Goal: Task Accomplishment & Management: Complete application form

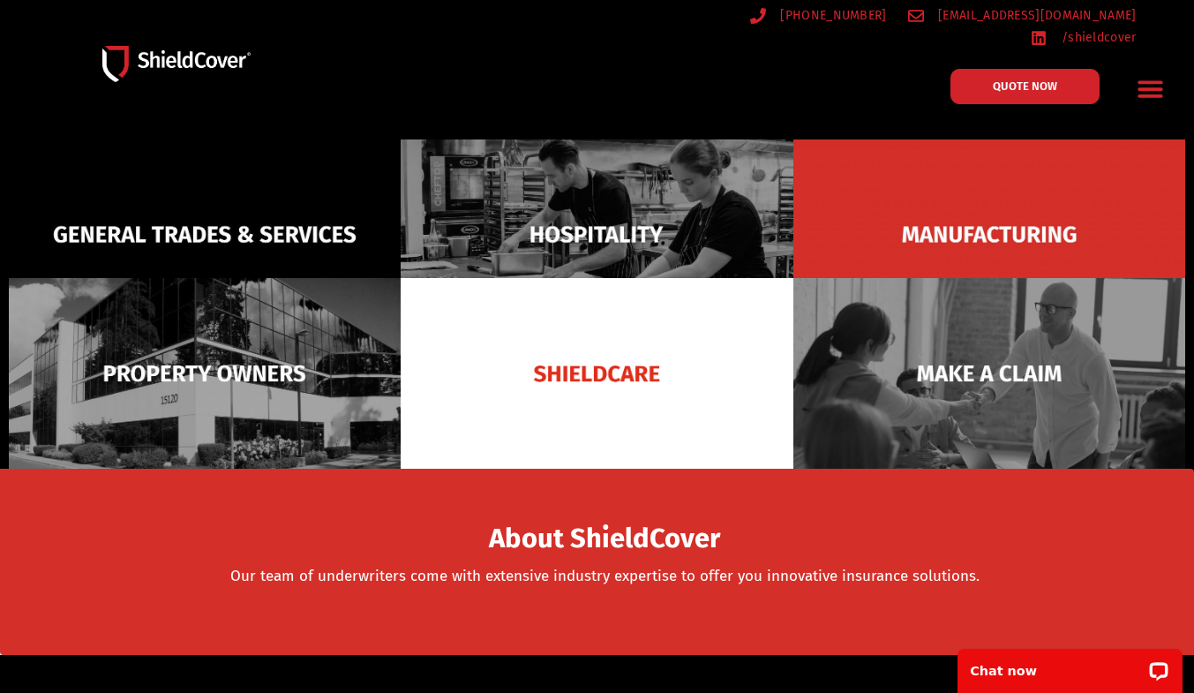
scroll to position [125, 0]
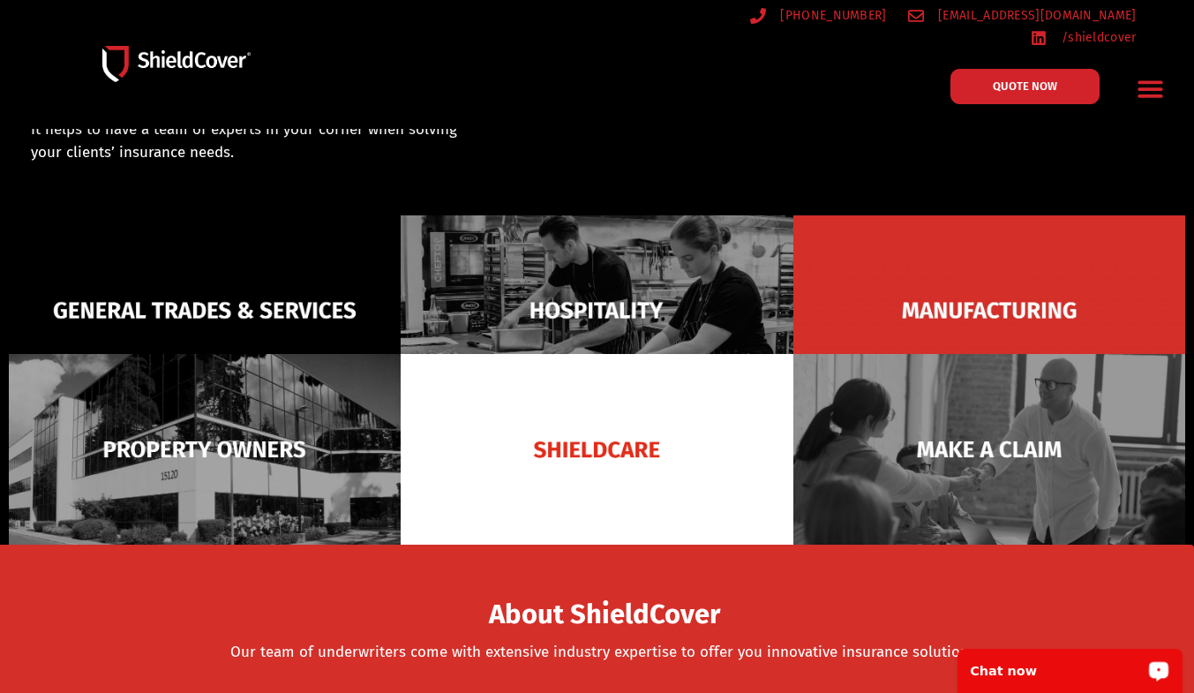
click at [1057, 675] on p "Chat now" at bounding box center [1058, 671] width 175 height 14
click at [982, 87] on link "QUOTE NOW" at bounding box center [1025, 86] width 164 height 39
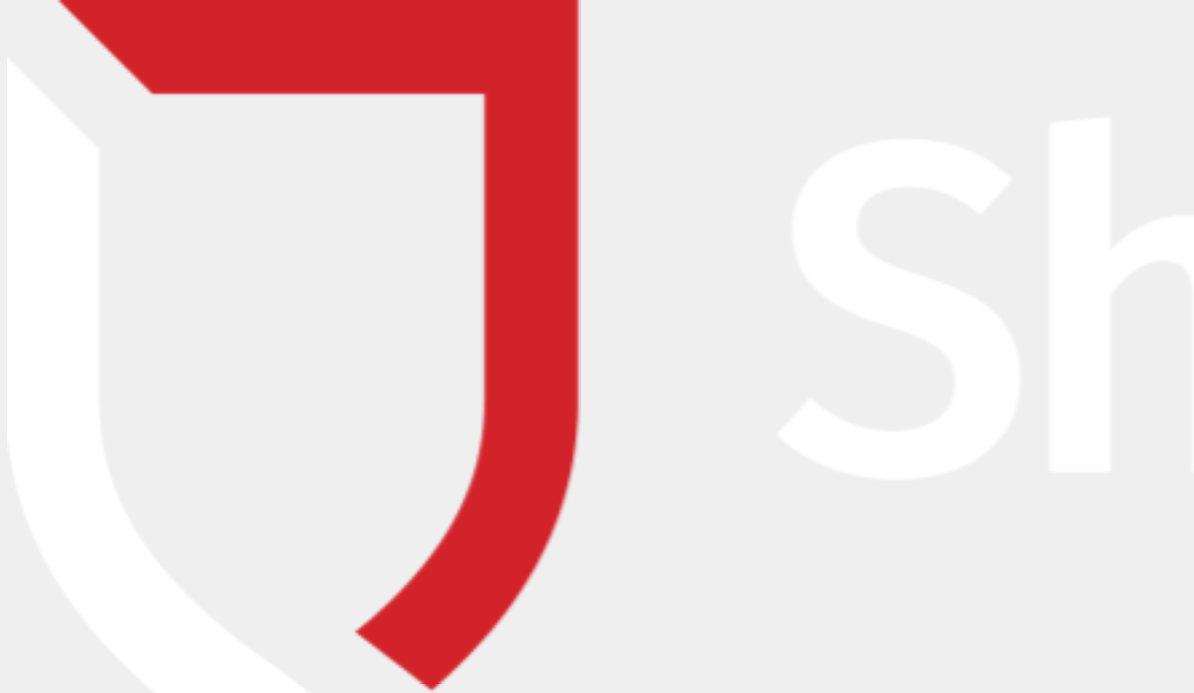
scroll to position [137, 0]
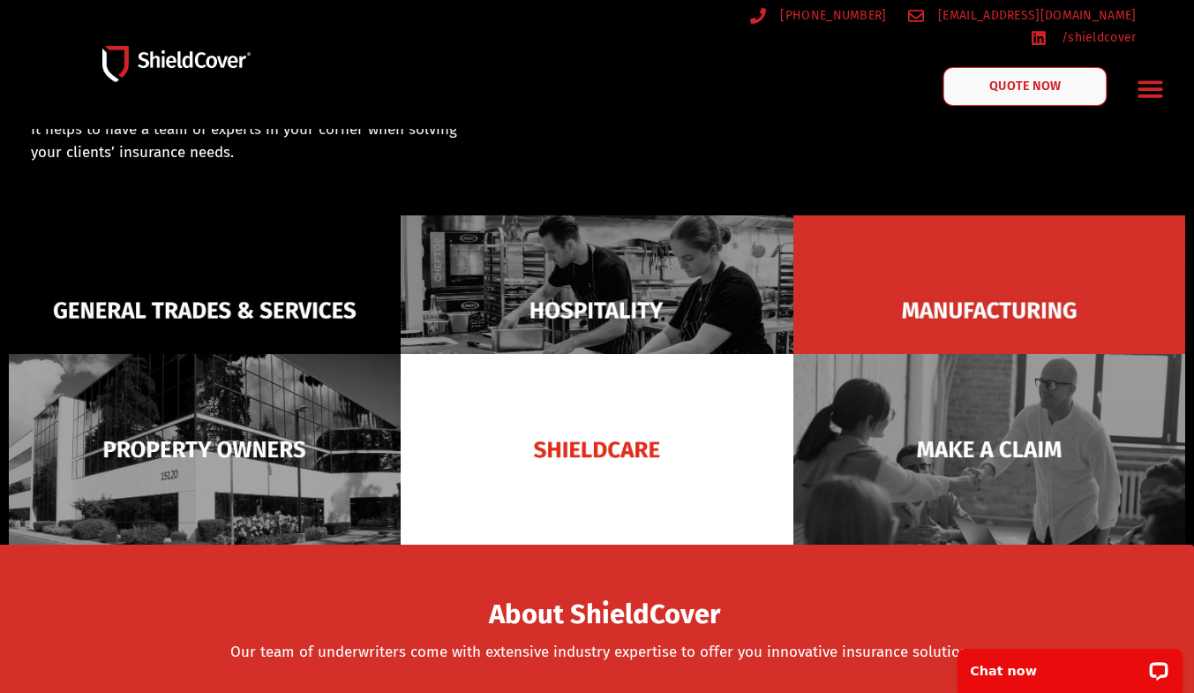
click at [1005, 83] on link "QUOTE NOW" at bounding box center [1025, 86] width 164 height 39
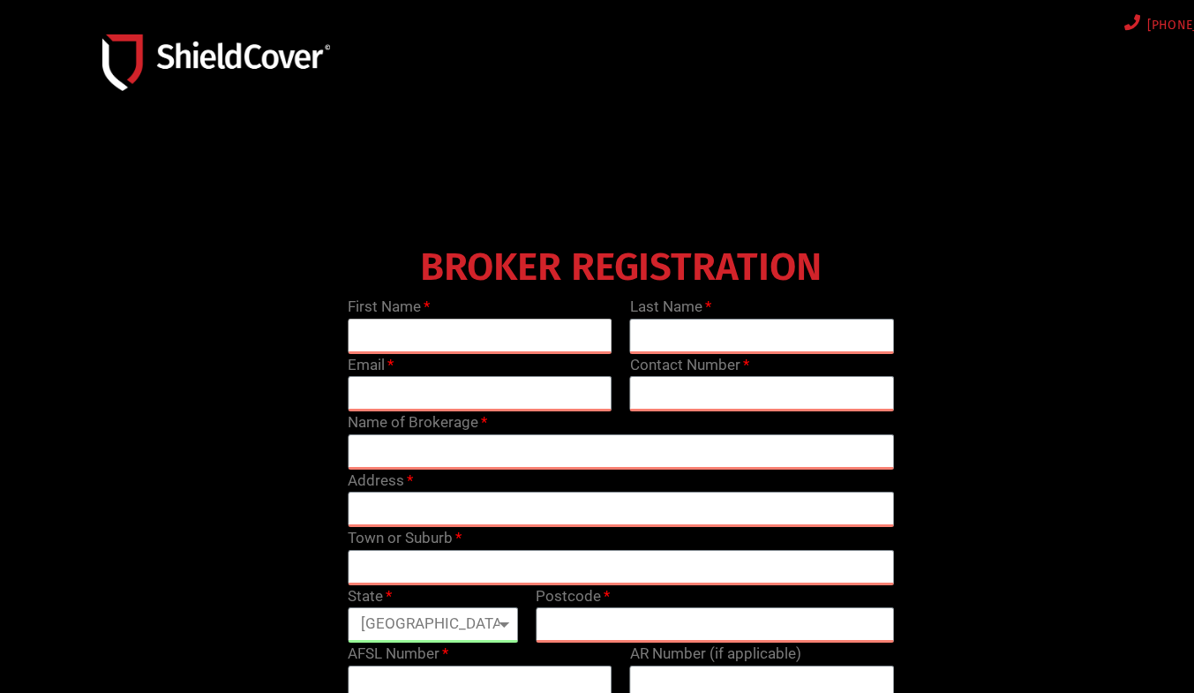
click at [437, 337] on input "text" at bounding box center [480, 336] width 265 height 35
type input "Sin"
type input "W"
type input "[PERSON_NAME]"
click at [551, 388] on input "email" at bounding box center [480, 393] width 265 height 35
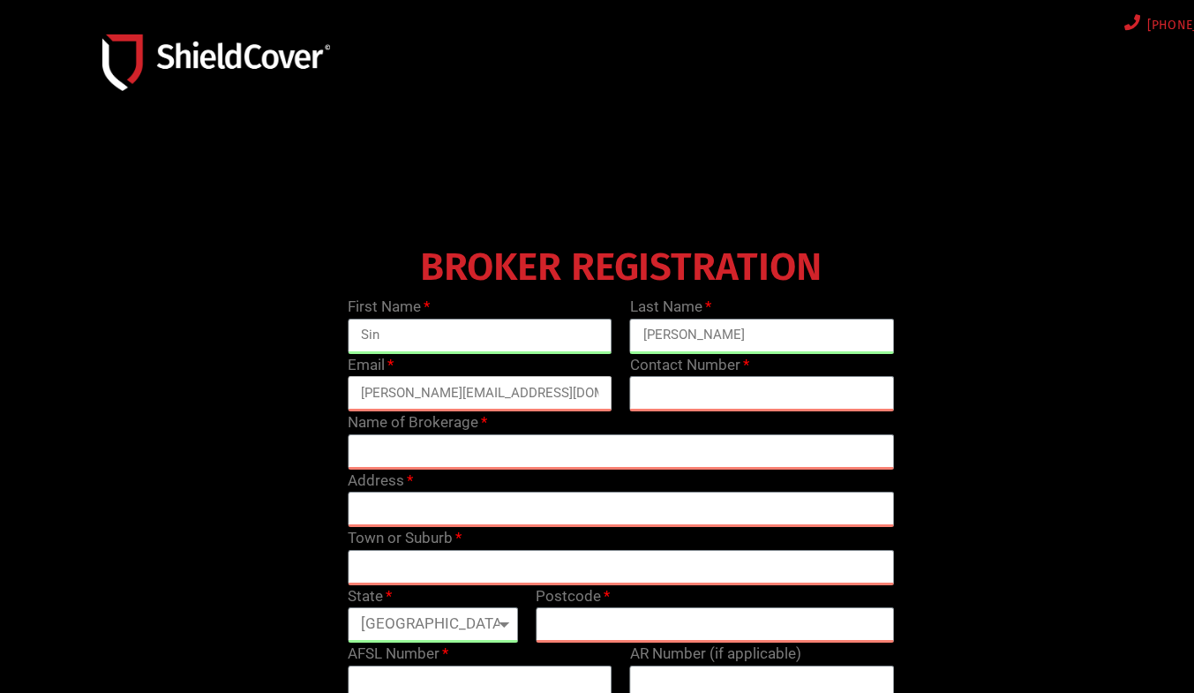
type input "[PERSON_NAME][EMAIL_ADDRESS][DOMAIN_NAME]"
click at [750, 394] on input "text" at bounding box center [762, 393] width 265 height 35
type input "0451193192"
click at [678, 436] on input "text" at bounding box center [621, 451] width 547 height 35
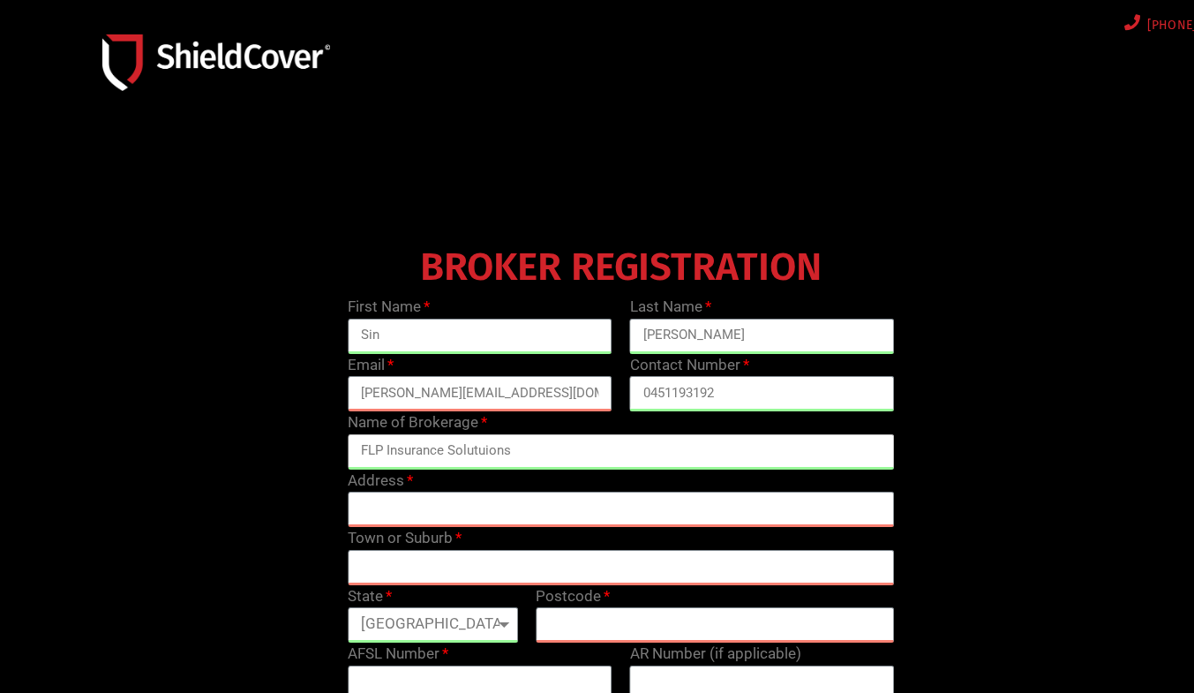
type input "FLP Insurance Solutuions"
click at [631, 505] on input "text" at bounding box center [621, 509] width 547 height 35
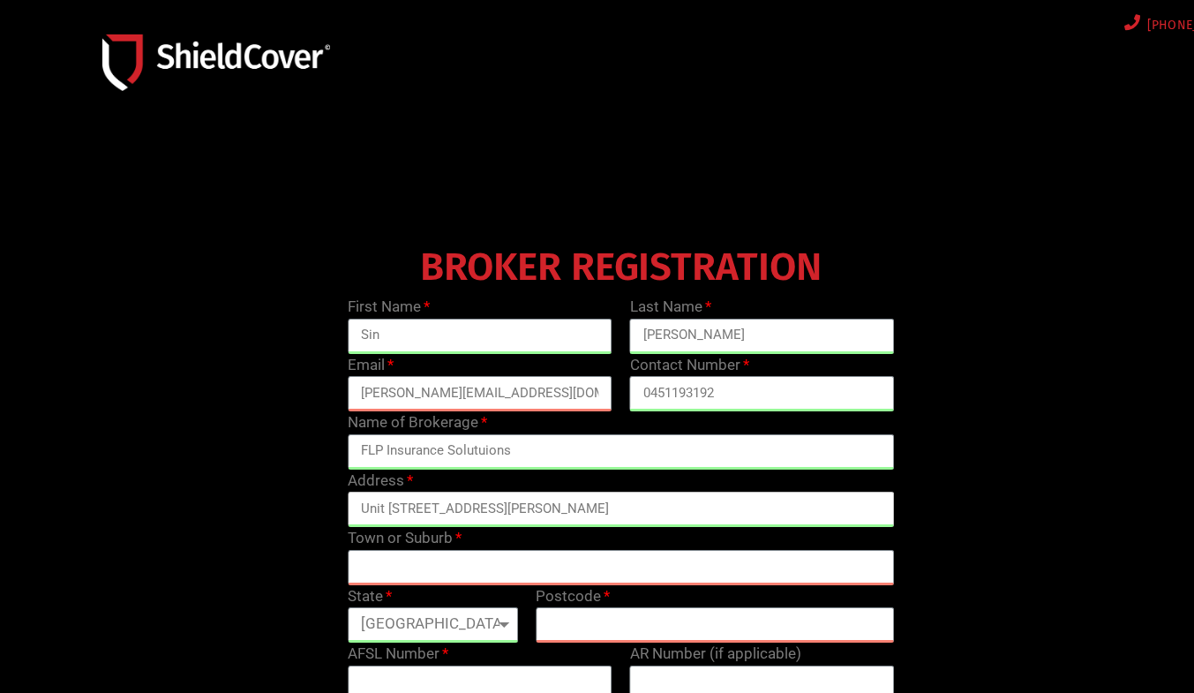
type input "Unit 20 2962 Logan Road"
type input "Underwood"
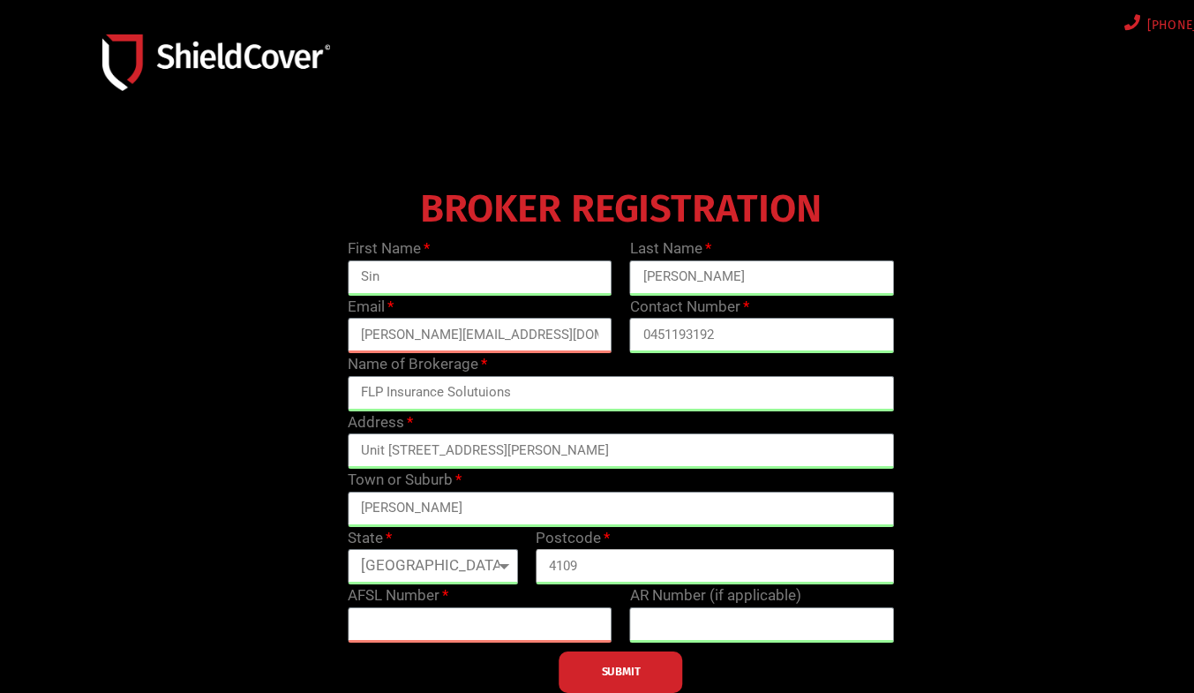
type input "4109"
click at [480, 615] on input "text" at bounding box center [480, 624] width 265 height 35
click at [567, 629] on input "text" at bounding box center [480, 624] width 265 height 35
type input "233750"
click at [766, 621] on input "text" at bounding box center [762, 624] width 265 height 35
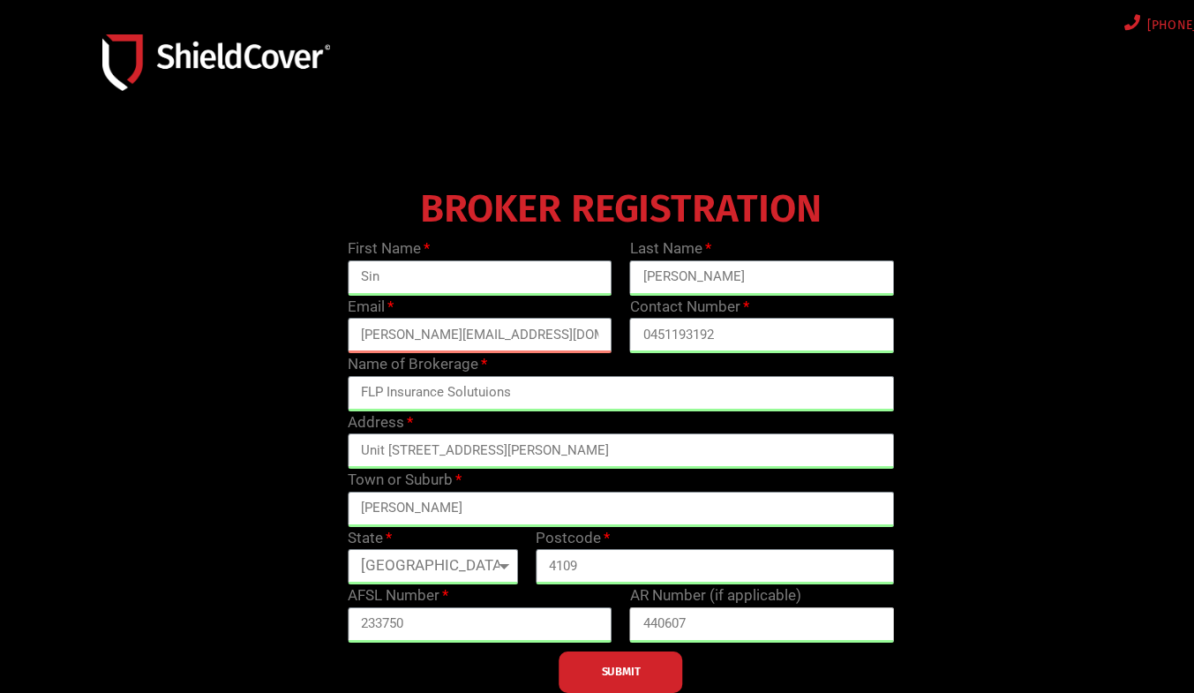
type input "440607"
click at [641, 670] on span "SUBMIT" at bounding box center [621, 672] width 39 height 4
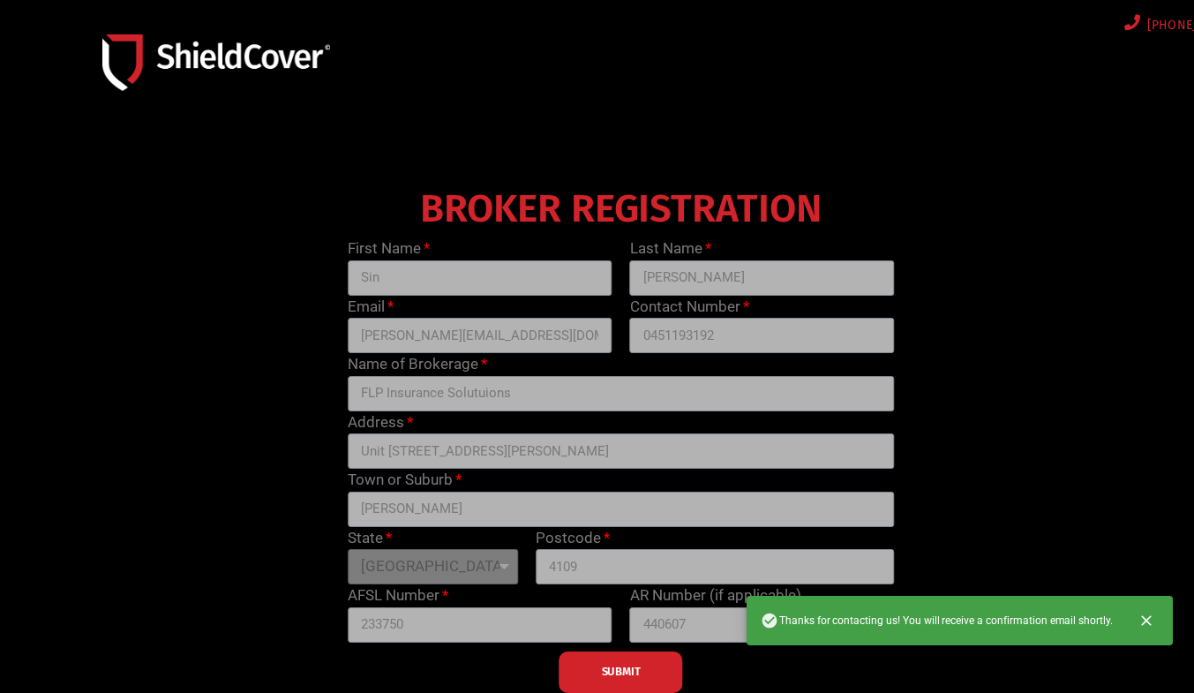
click at [222, 416] on div "BROKER REGISTRATION First Name Sin Last Name Carey Email wong@flpinsurance.com.…" at bounding box center [621, 437] width 1129 height 512
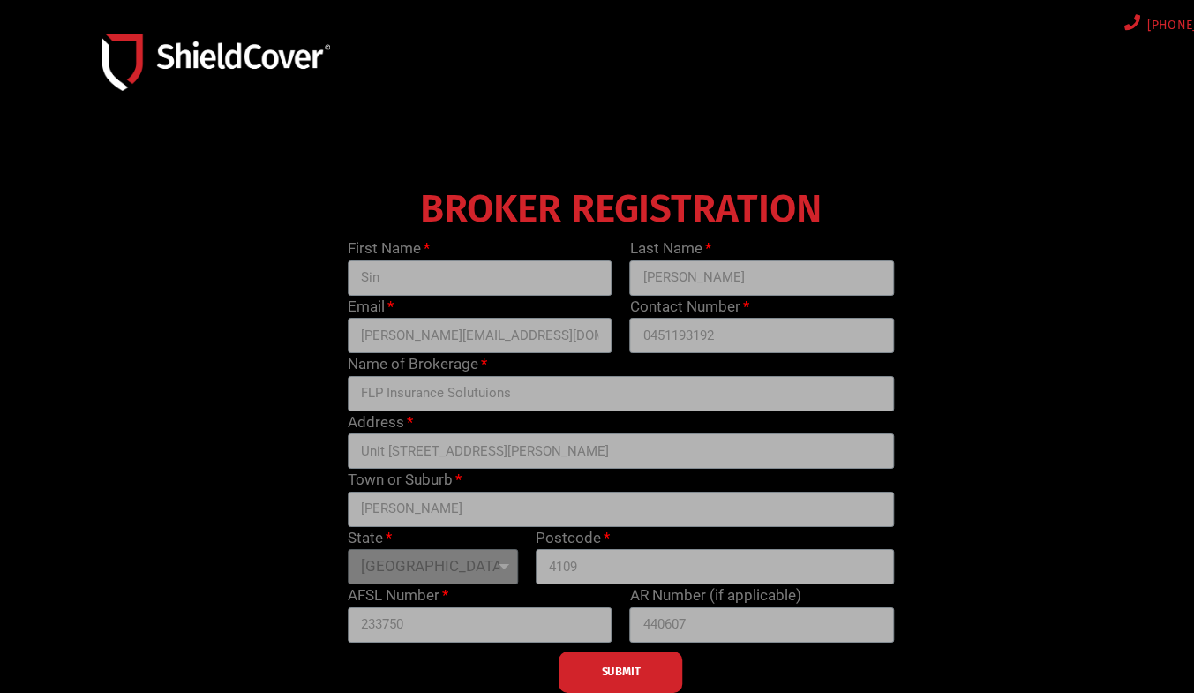
click at [219, 62] on img at bounding box center [216, 62] width 228 height 56
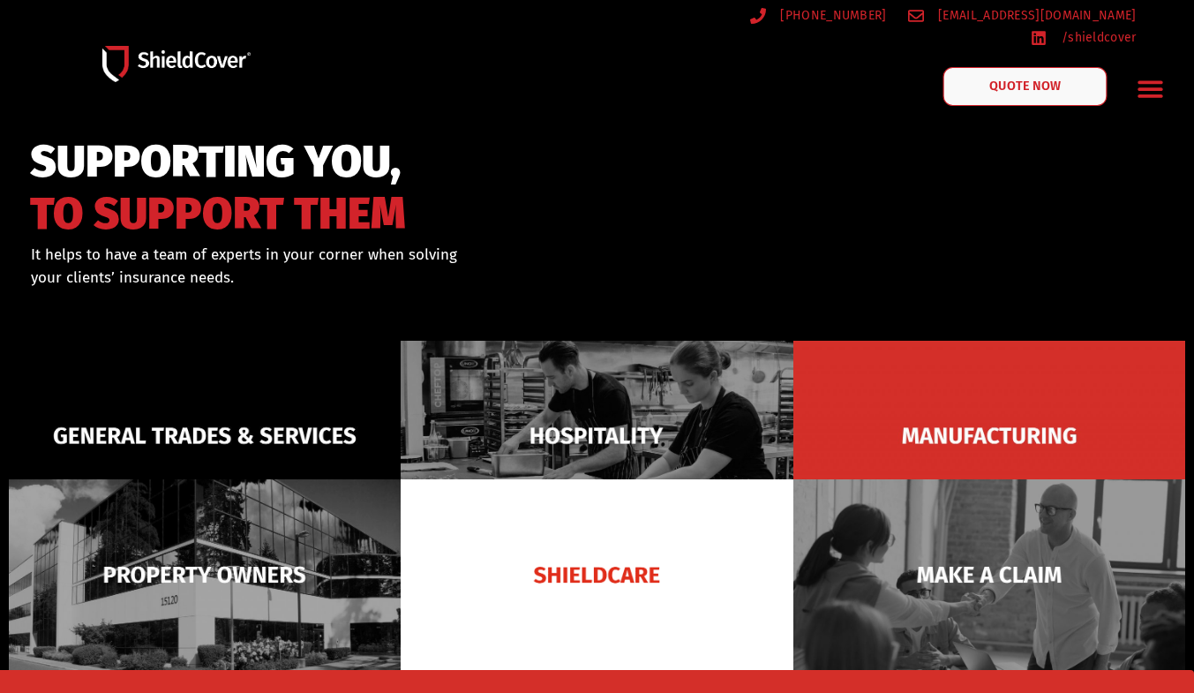
click at [982, 87] on link "QUOTE NOW" at bounding box center [1025, 86] width 164 height 39
